Goal: Download file/media

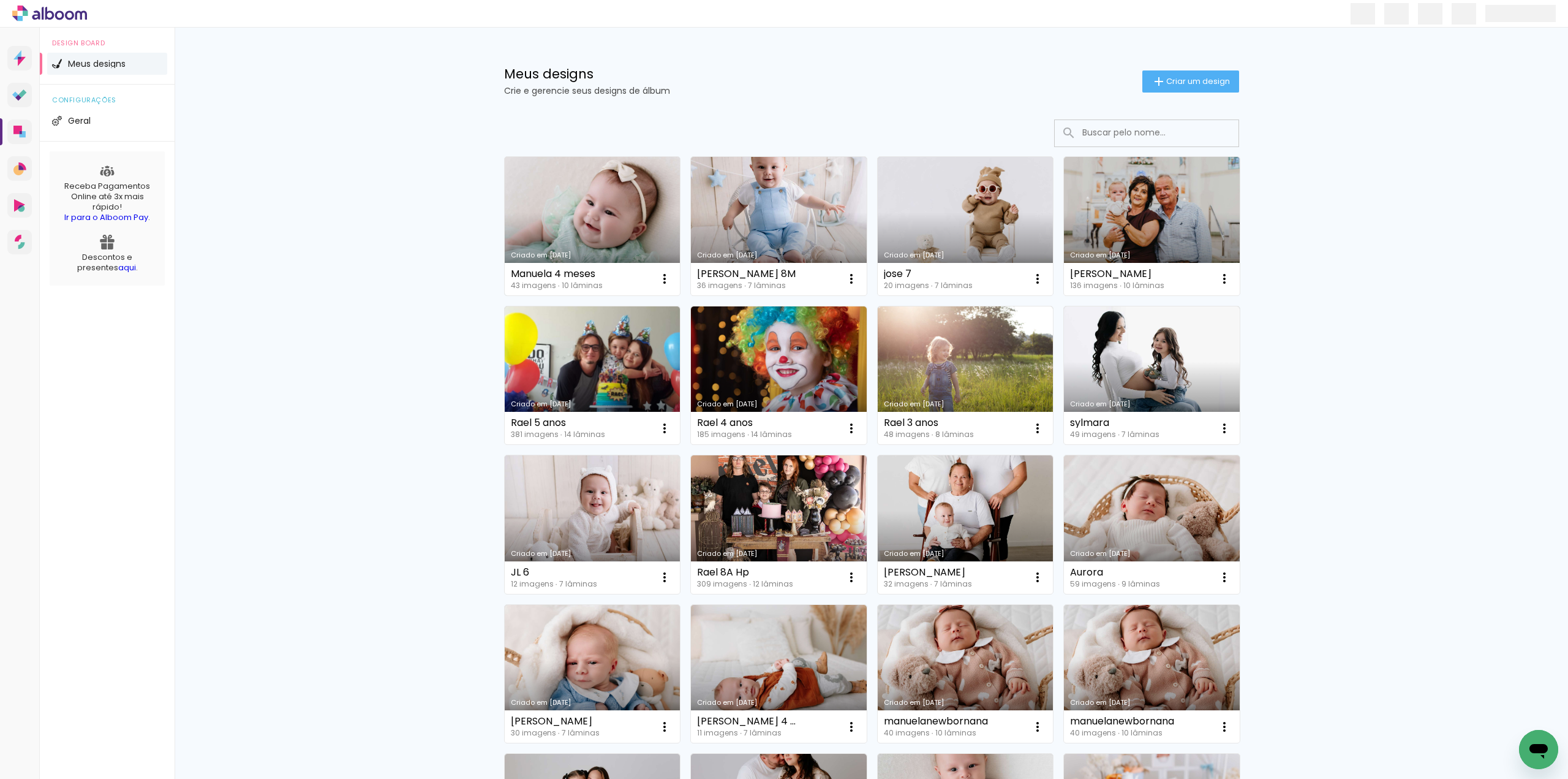
click at [624, 208] on link "Criado em [DATE]" at bounding box center [592, 226] width 176 height 139
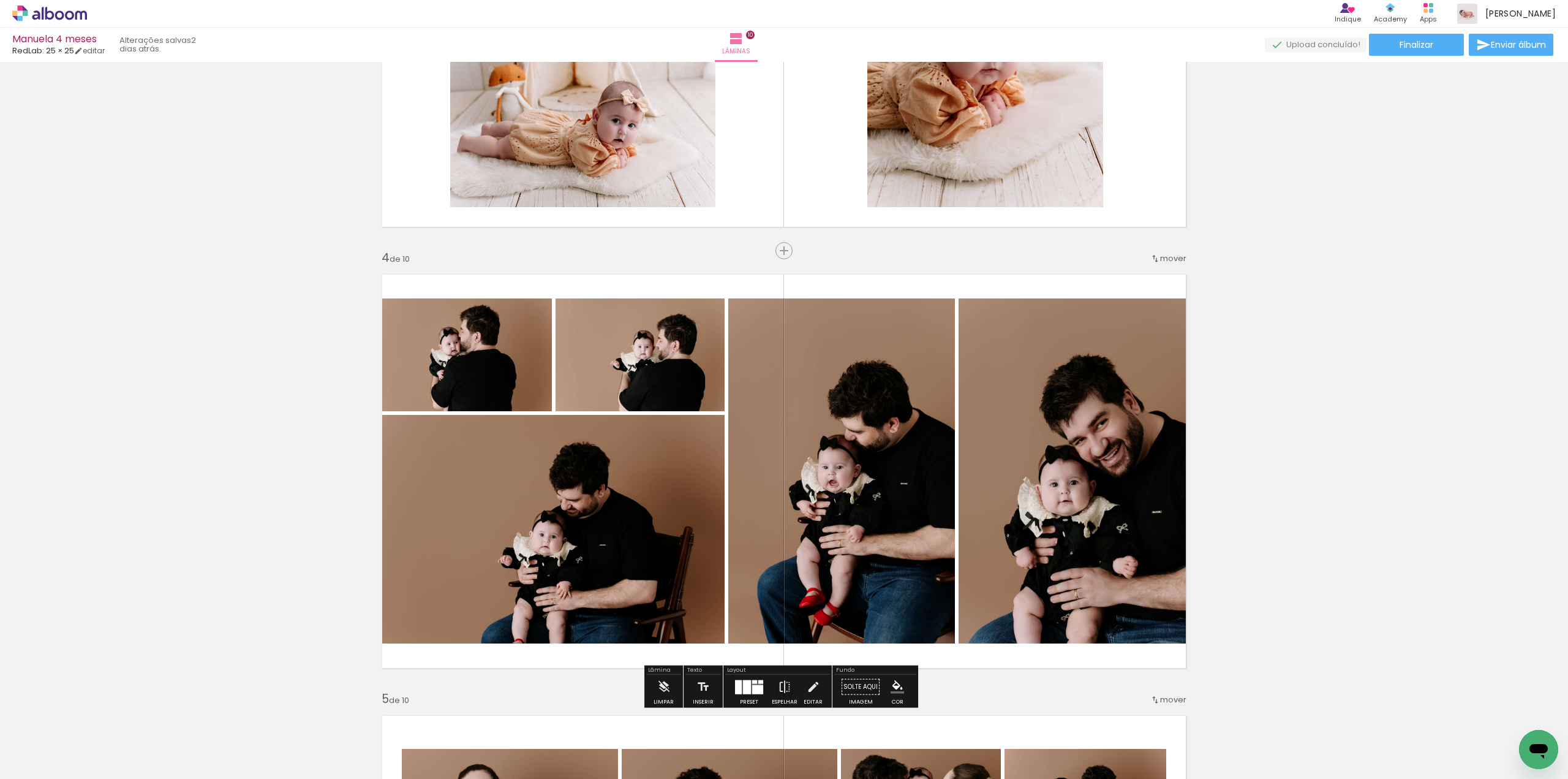
scroll to position [1348, 0]
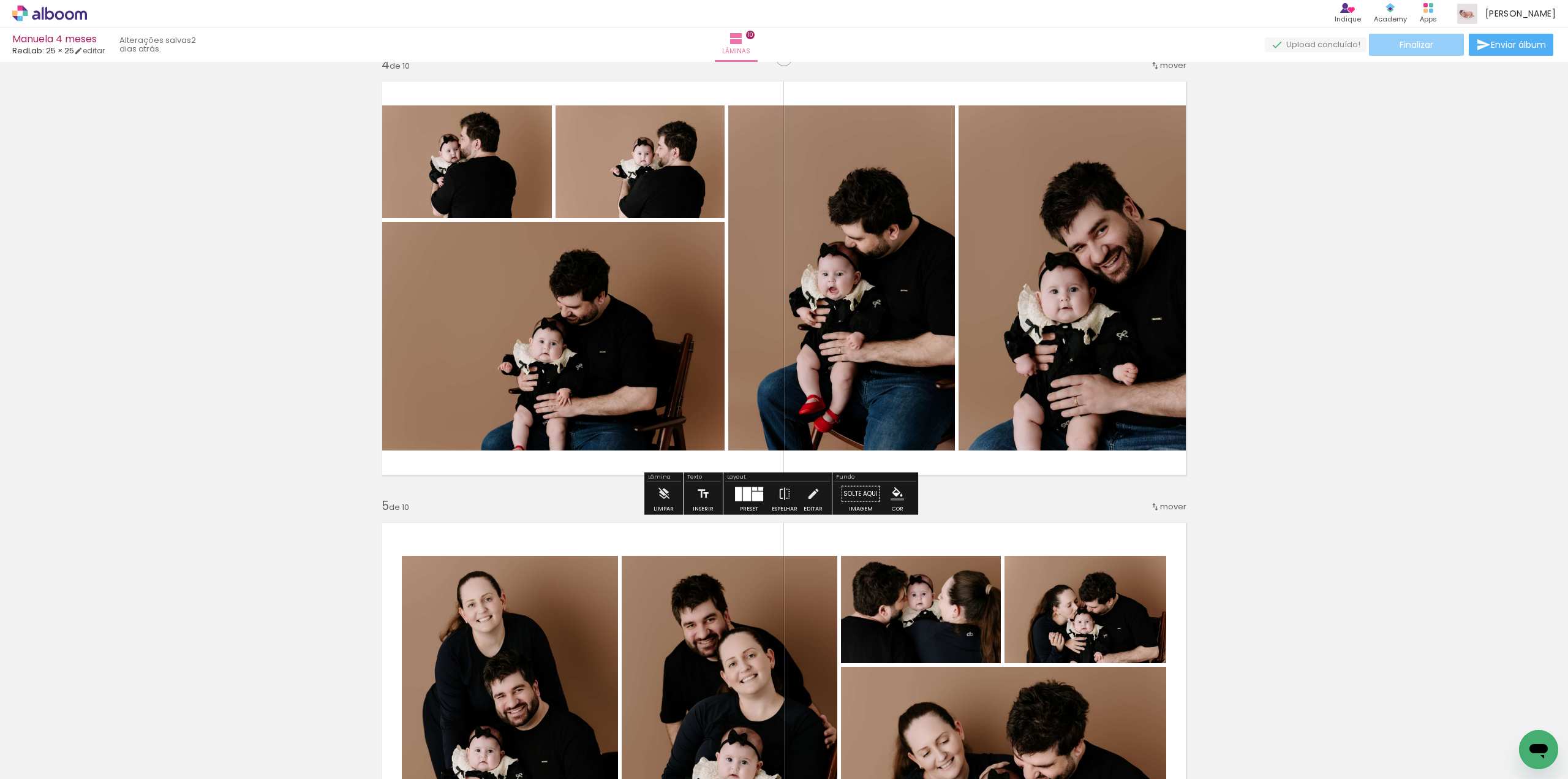
click at [1435, 48] on paper-button "Finalizar" at bounding box center [1416, 45] width 95 height 22
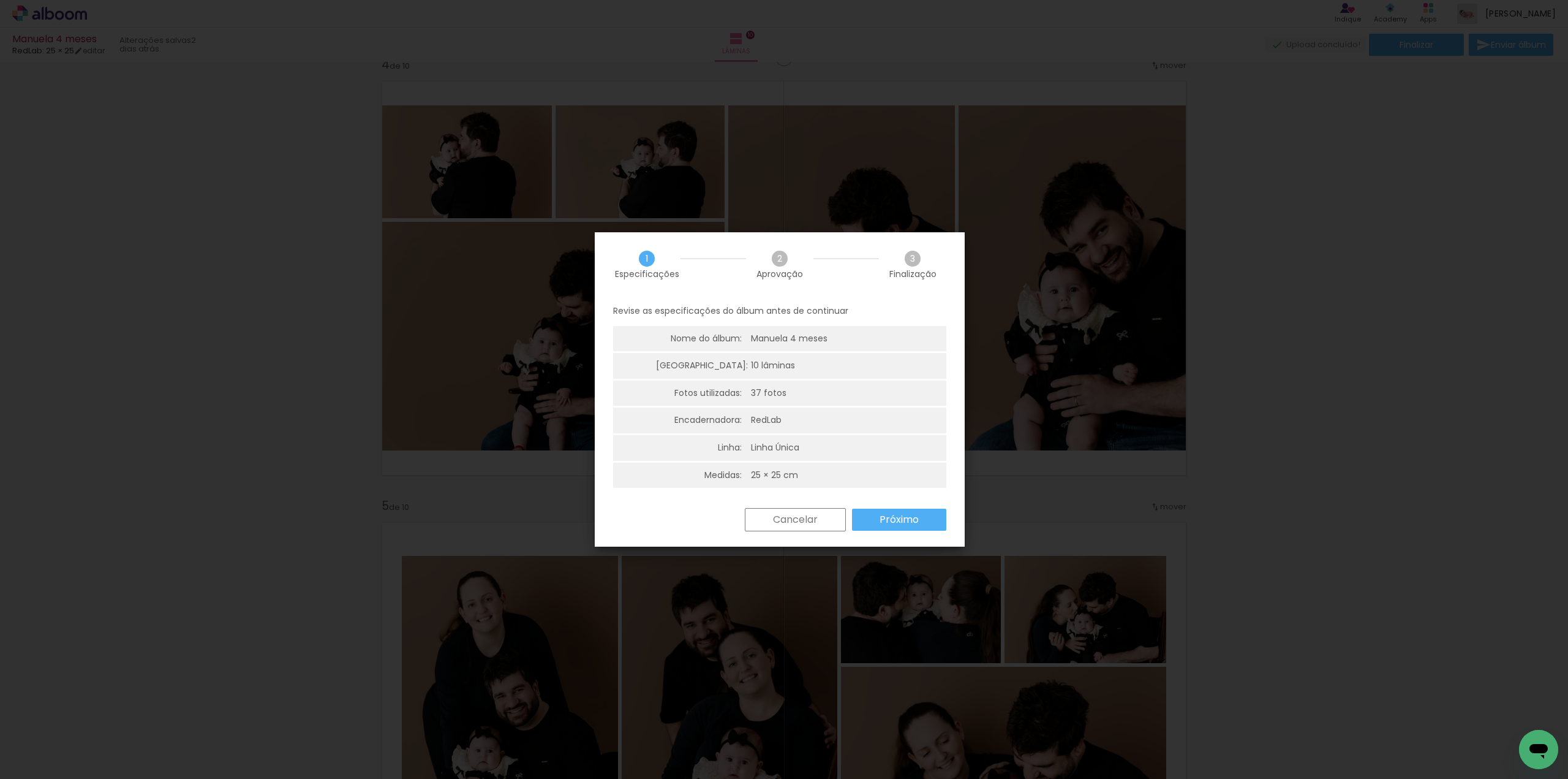
click at [0, 0] on slot "Próximo" at bounding box center [0, 0] width 0 height 0
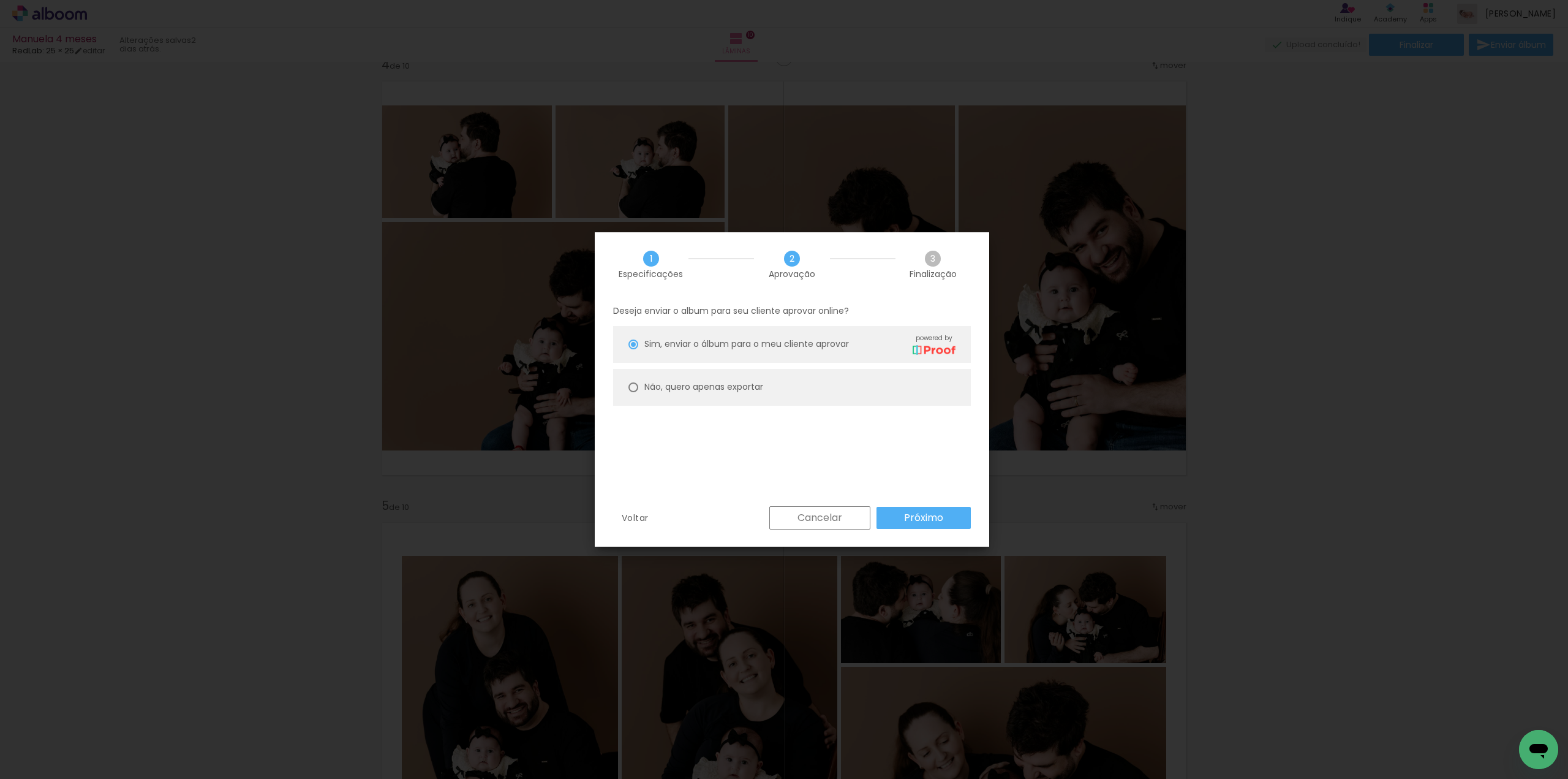
click at [770, 385] on paper-radio-button "Não, quero apenas exportar" at bounding box center [792, 387] width 358 height 37
type paper-radio-button "on"
click at [0, 0] on slot "Próximo" at bounding box center [0, 0] width 0 height 0
type input "Alta, 300 DPI"
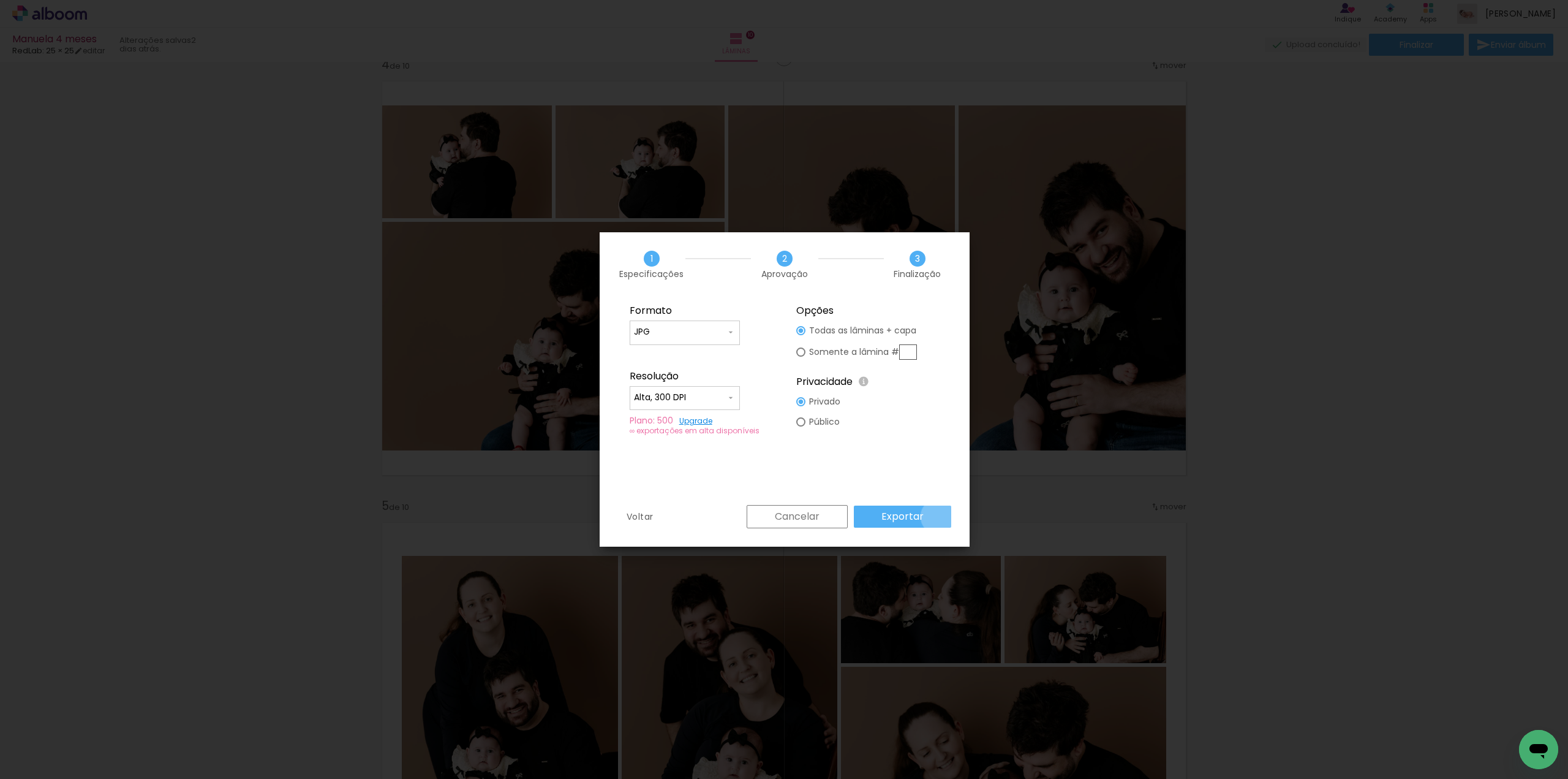
click at [939, 516] on paper-button "Exportar" at bounding box center [902, 516] width 98 height 22
